Goal: Communication & Community: Share content

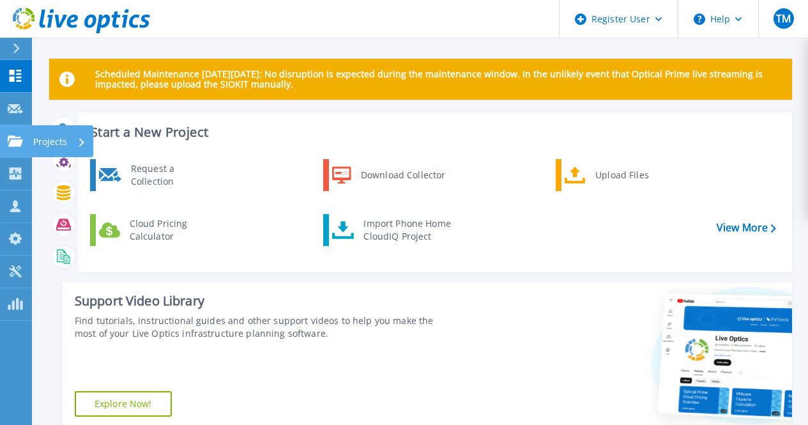
click at [10, 142] on icon at bounding box center [15, 140] width 15 height 11
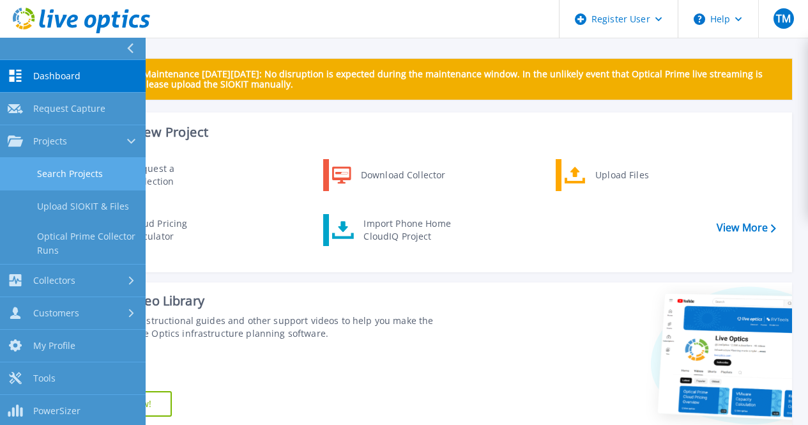
click at [93, 169] on link "Search Projects" at bounding box center [73, 174] width 146 height 33
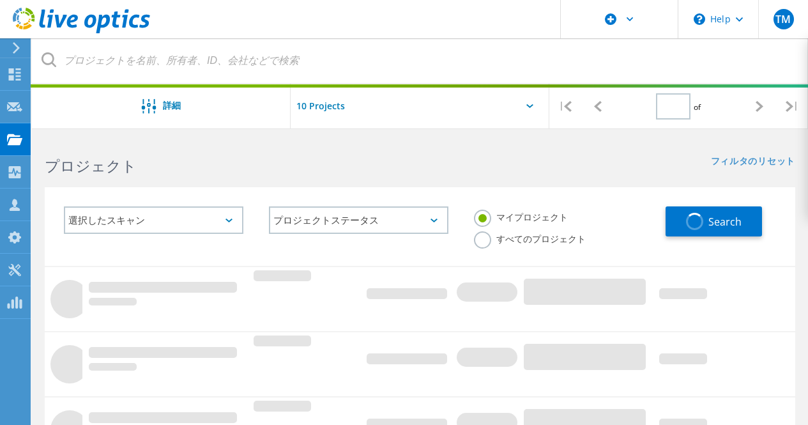
type input "1"
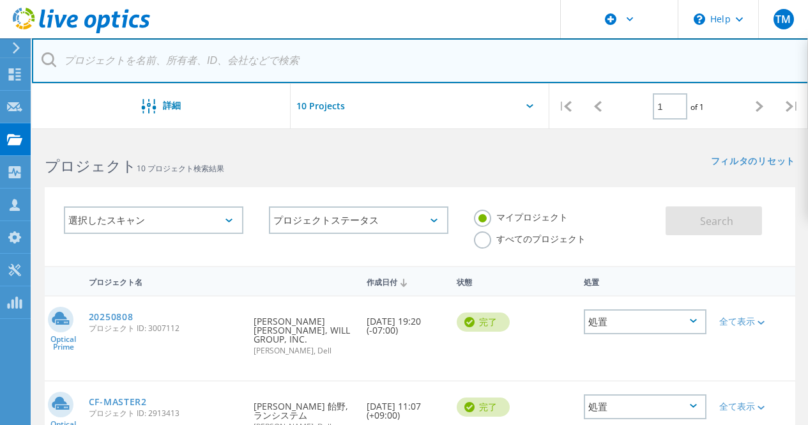
click at [81, 65] on input "text" at bounding box center [420, 60] width 777 height 45
click at [127, 60] on input "text" at bounding box center [420, 60] width 777 height 45
type input "い"
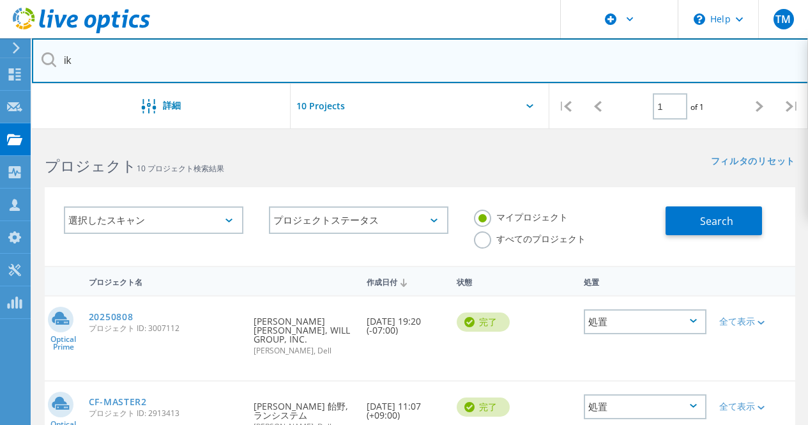
type input "i"
type input "ikeda"
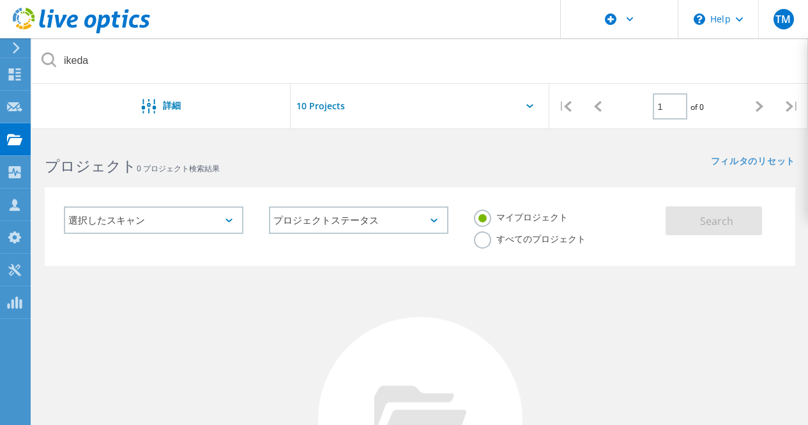
click at [487, 242] on label "すべてのプロジェクト" at bounding box center [530, 237] width 112 height 12
click at [0, 0] on input "すべてのプロジェクト" at bounding box center [0, 0] width 0 height 0
click at [732, 220] on span "Search" at bounding box center [716, 221] width 33 height 14
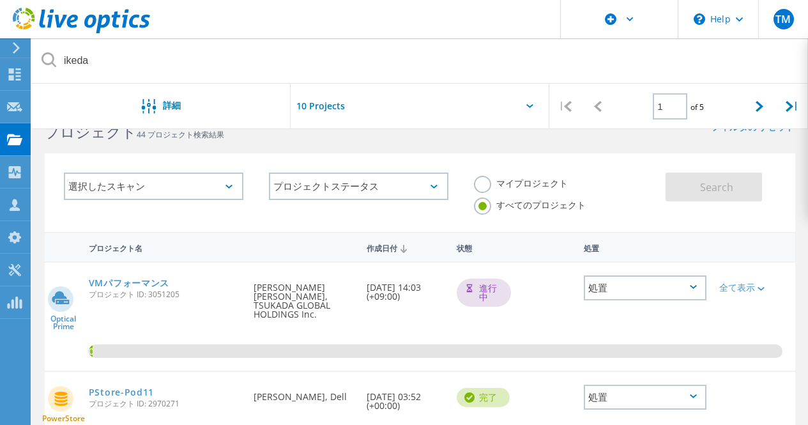
scroll to position [36, 0]
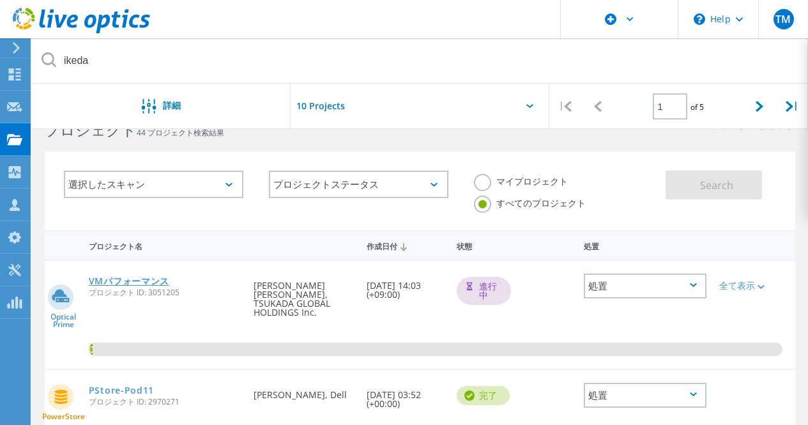
click at [102, 281] on link "VMパフォーマンス" at bounding box center [129, 281] width 81 height 9
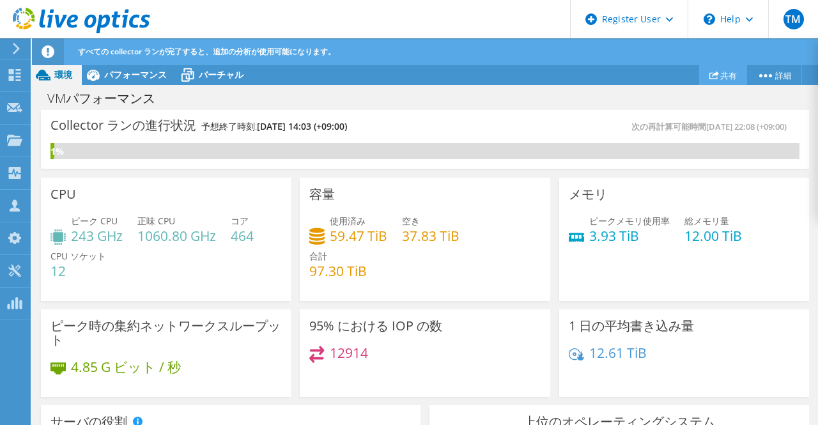
click at [720, 77] on link "共有" at bounding box center [723, 75] width 48 height 20
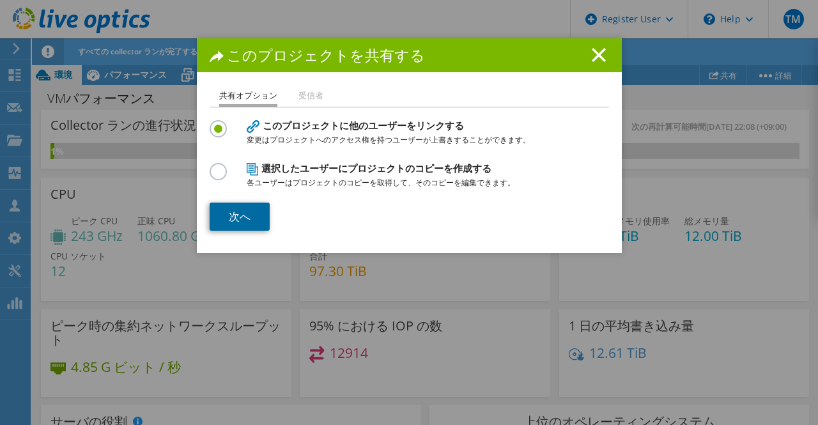
click at [235, 214] on link "次へ" at bounding box center [240, 217] width 60 height 28
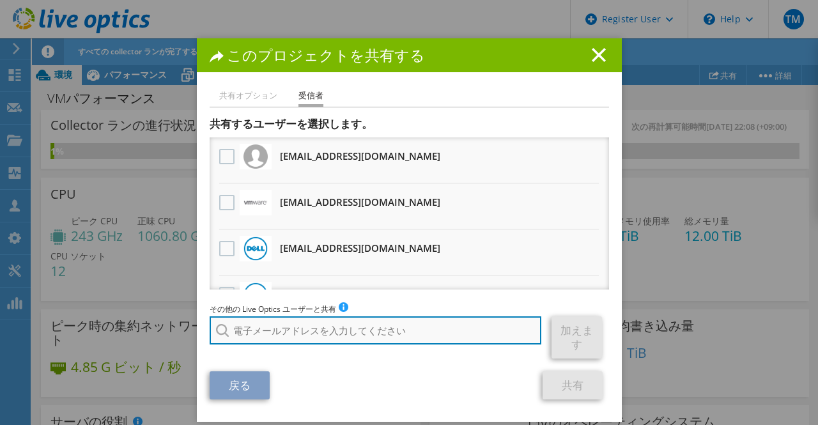
click at [295, 335] on input "search" at bounding box center [376, 330] width 332 height 28
type input "s"
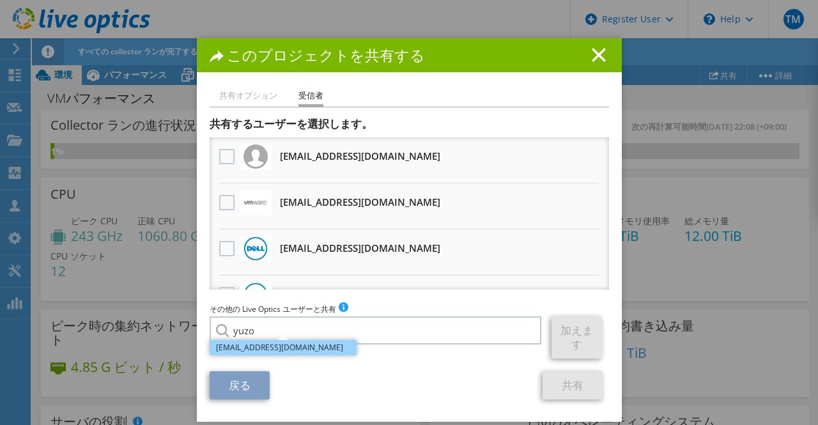
click at [270, 346] on li "Yuzo.Sato@dell.com" at bounding box center [283, 347] width 147 height 15
type input "Yuzo.Sato@dell.com"
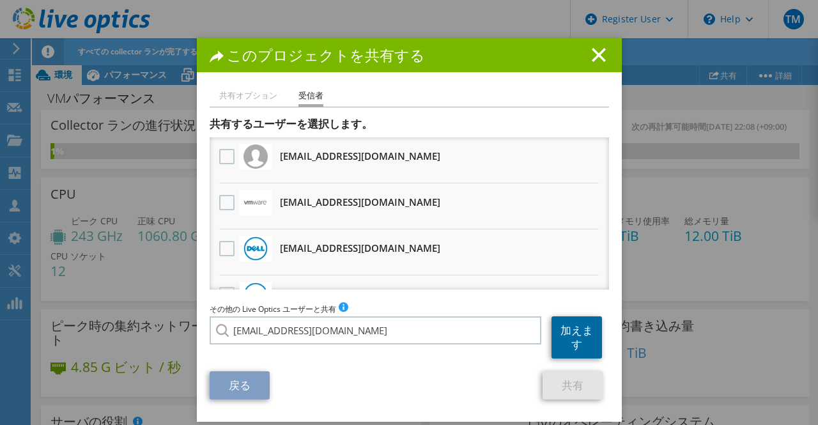
click at [583, 332] on link "加えます" at bounding box center [576, 337] width 50 height 42
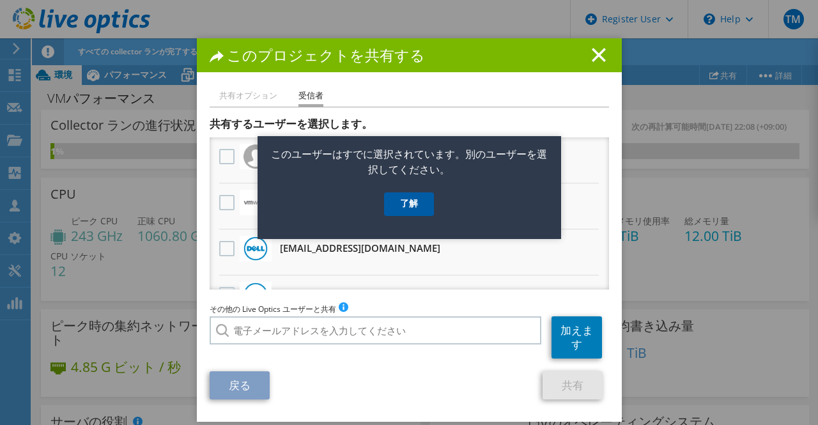
click at [415, 203] on link "了解" at bounding box center [409, 204] width 50 height 24
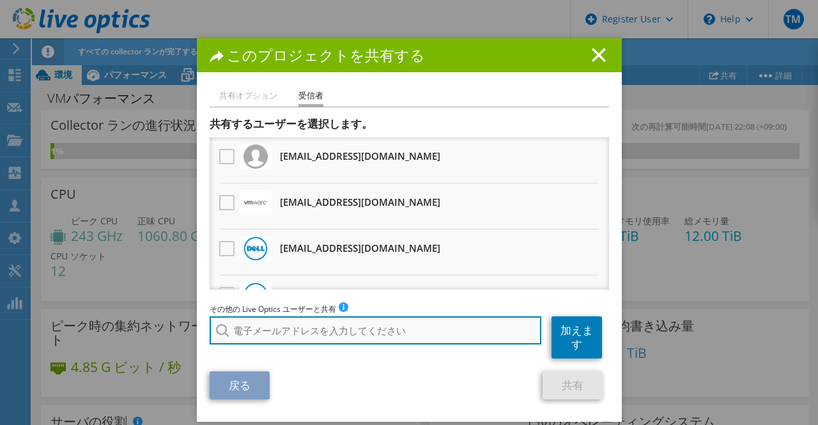
click at [307, 335] on input "search" at bounding box center [376, 330] width 332 height 28
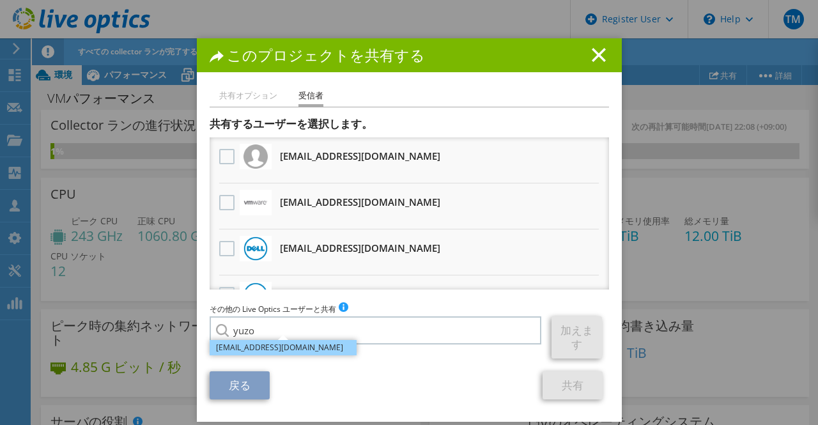
click at [258, 346] on li "Yuzo.Sato@dell.com" at bounding box center [283, 347] width 147 height 15
type input "Yuzo.Sato@dell.com"
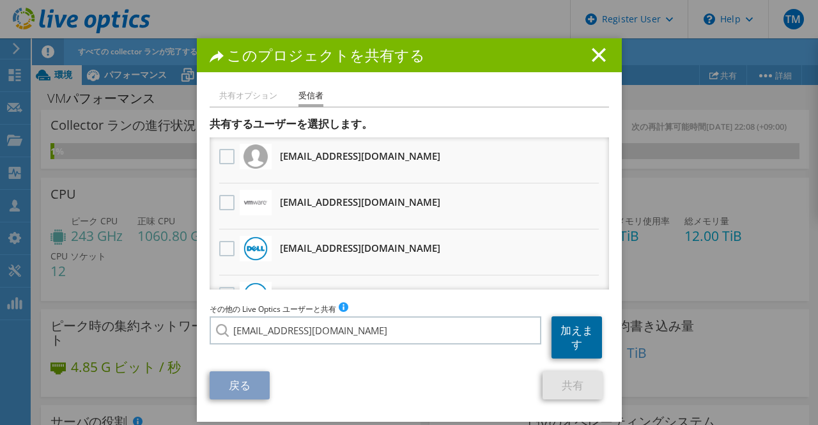
click at [566, 333] on link "加えます" at bounding box center [576, 337] width 50 height 42
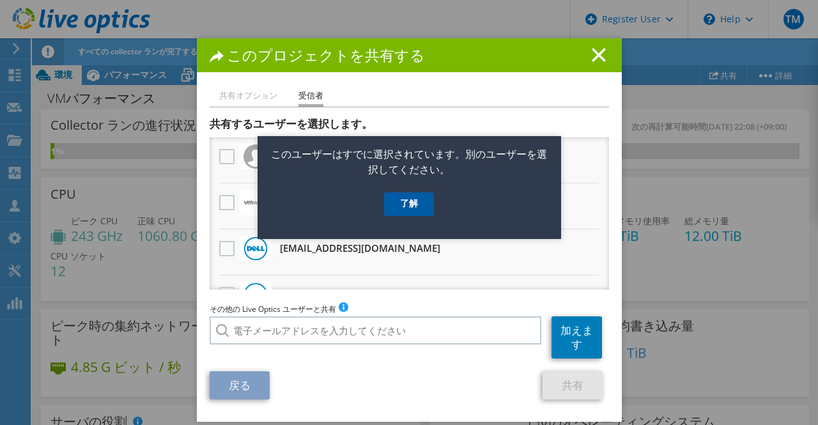
click at [415, 206] on link "了解" at bounding box center [409, 204] width 50 height 24
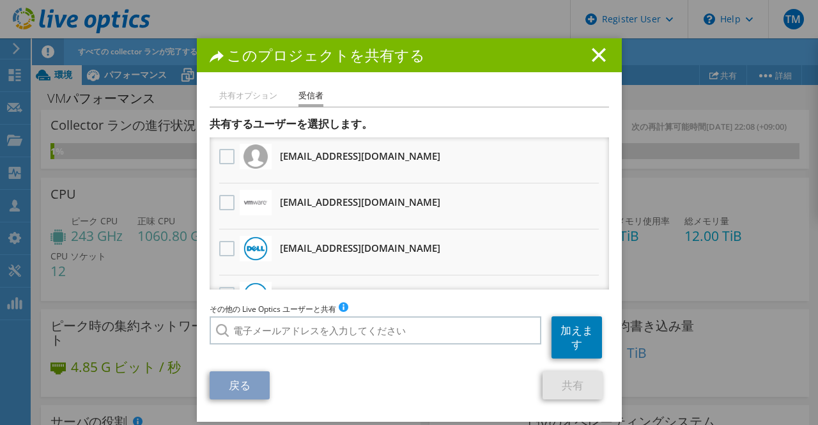
click at [235, 95] on li "共有オプション" at bounding box center [248, 96] width 58 height 16
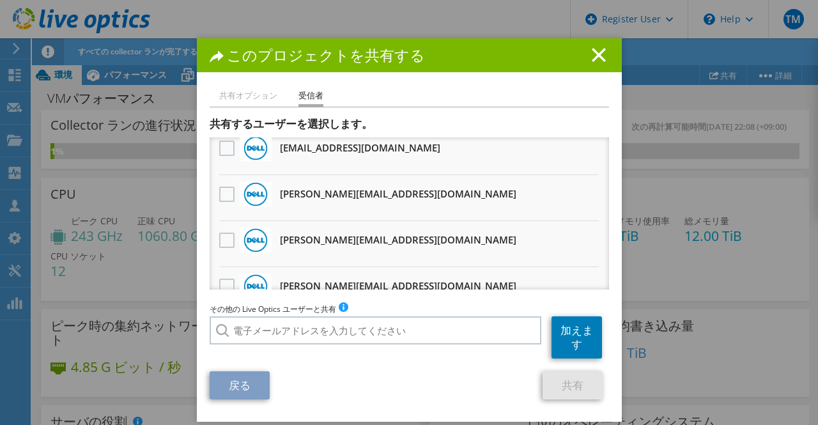
scroll to position [175, 0]
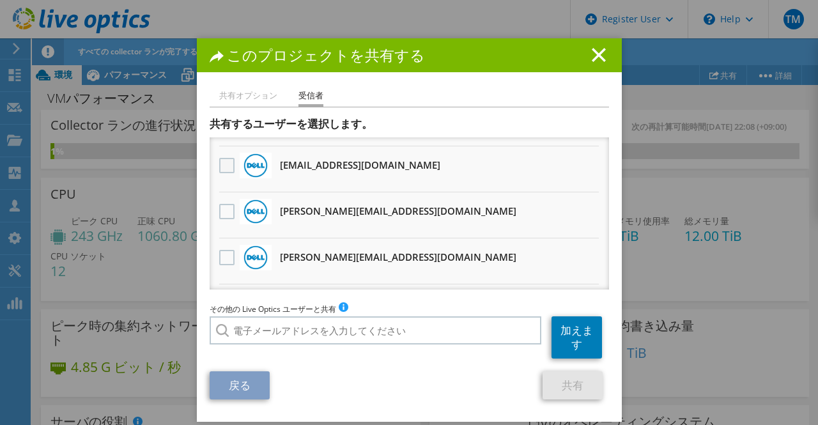
click at [219, 166] on label at bounding box center [228, 165] width 19 height 15
click at [0, 0] on input "checkbox" at bounding box center [0, 0] width 0 height 0
click at [568, 390] on link "共有" at bounding box center [573, 385] width 60 height 28
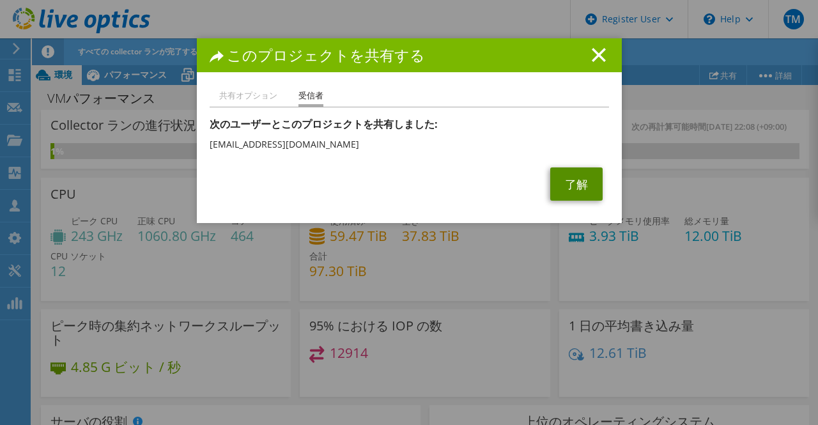
click at [582, 180] on link "了解" at bounding box center [576, 183] width 52 height 33
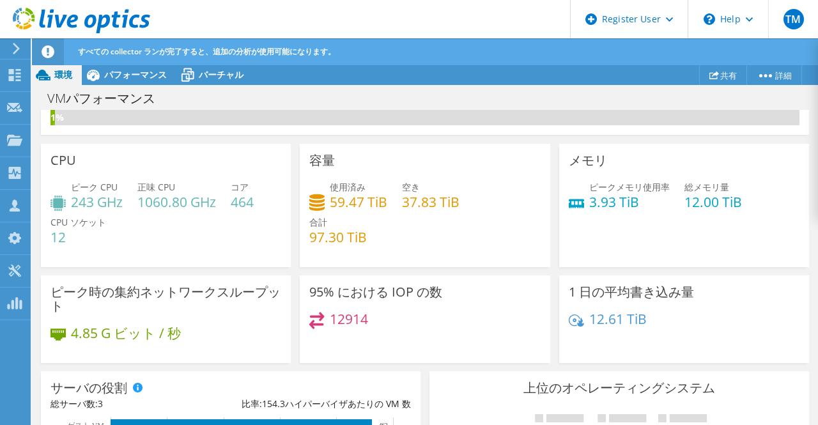
scroll to position [0, 0]
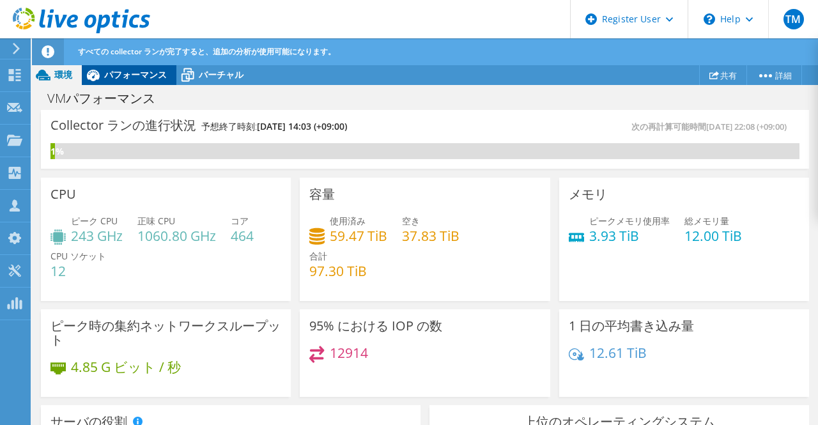
click at [153, 81] on span "パフォーマンス" at bounding box center [135, 74] width 63 height 12
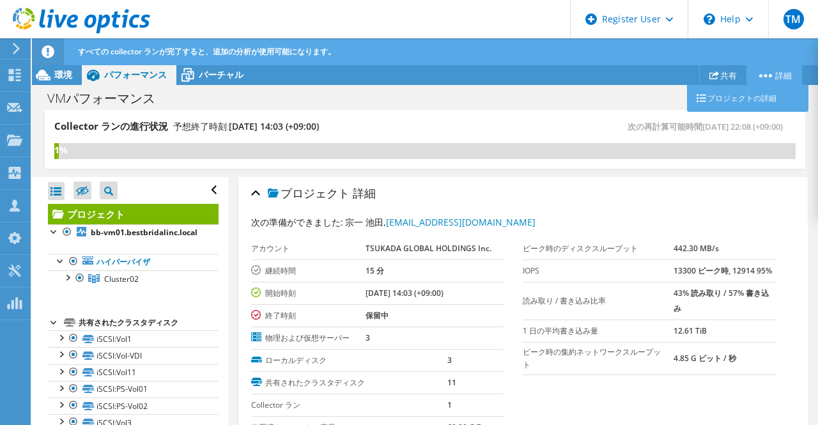
click at [774, 75] on link "詳細" at bounding box center [774, 75] width 56 height 20
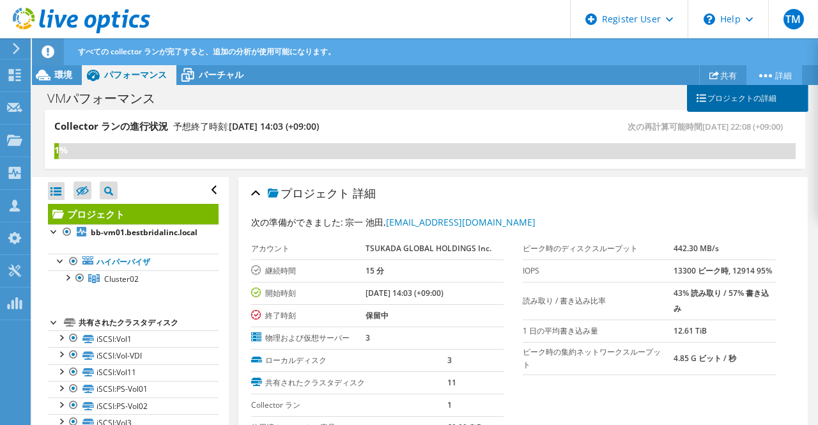
click at [725, 103] on link "プロジェクトの詳細" at bounding box center [747, 98] width 121 height 27
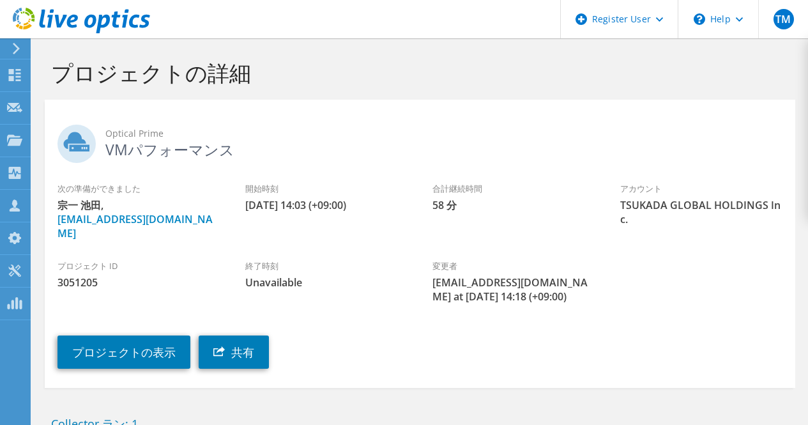
click at [16, 45] on icon at bounding box center [17, 49] width 10 height 12
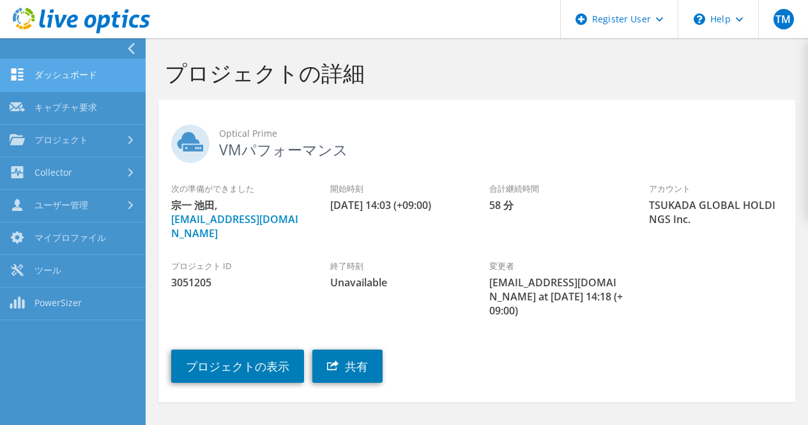
click at [86, 77] on link "ダッシュボード" at bounding box center [73, 75] width 146 height 33
